Goal: Transaction & Acquisition: Purchase product/service

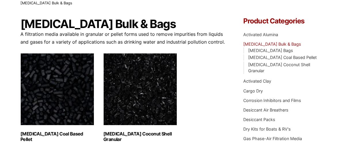
scroll to position [41, 0]
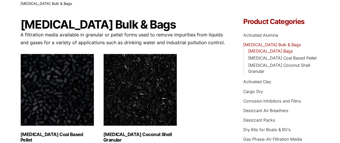
click at [266, 50] on link "[MEDICAL_DATA] Bags" at bounding box center [270, 50] width 45 height 5
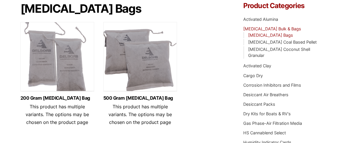
scroll to position [58, 0]
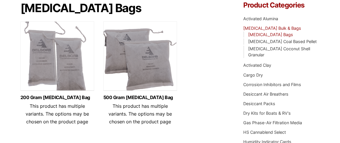
click at [148, 77] on img at bounding box center [140, 57] width 74 height 72
click at [154, 66] on img at bounding box center [140, 57] width 74 height 72
